Goal: Transaction & Acquisition: Purchase product/service

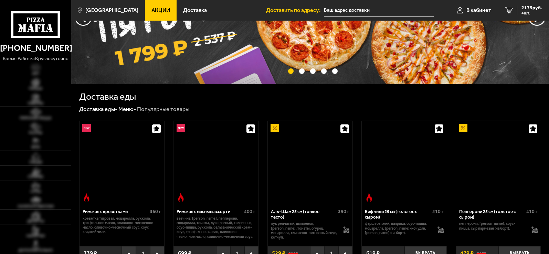
scroll to position [161, 0]
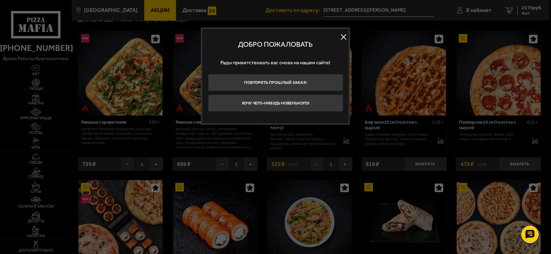
click at [343, 38] on button at bounding box center [343, 37] width 10 height 10
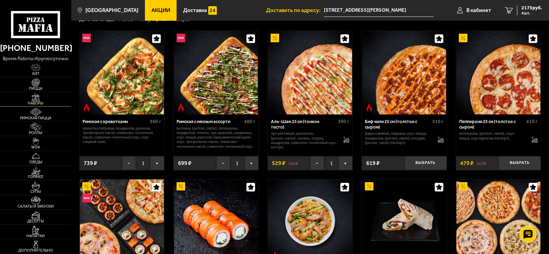
click at [46, 98] on img at bounding box center [36, 97] width 22 height 8
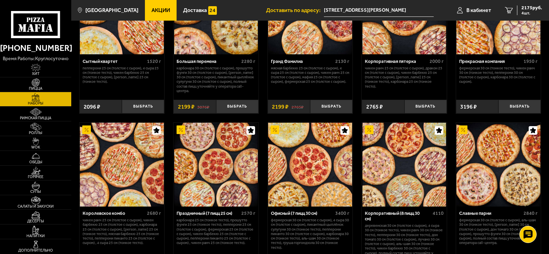
scroll to position [883, 0]
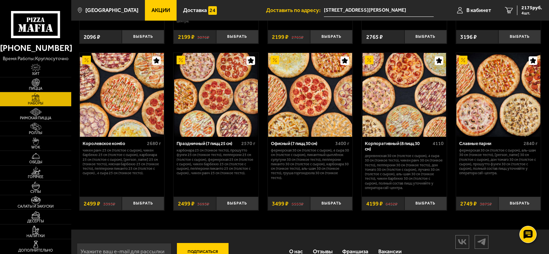
click at [120, 112] on img at bounding box center [122, 95] width 84 height 84
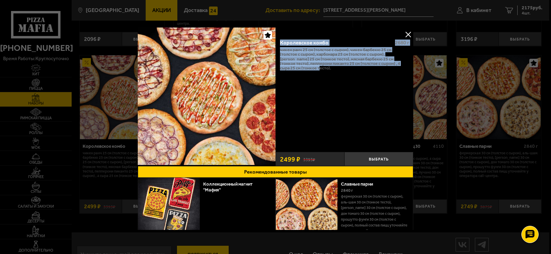
drag, startPoint x: 296, startPoint y: 68, endPoint x: 279, endPoint y: 41, distance: 32.2
click at [279, 41] on div "Королевское комбо 2680 г Чикен Ранч 25 см (толстое с сыром), Чикен Барбекю 25 с…" at bounding box center [344, 91] width 138 height 115
copy div "Королевское комбо 2680 г Чикен Ранч 25 см (толстое с сыром), Чикен Барбекю 25 с…"
click at [407, 33] on button at bounding box center [408, 34] width 10 height 10
